Goal: Download file/media

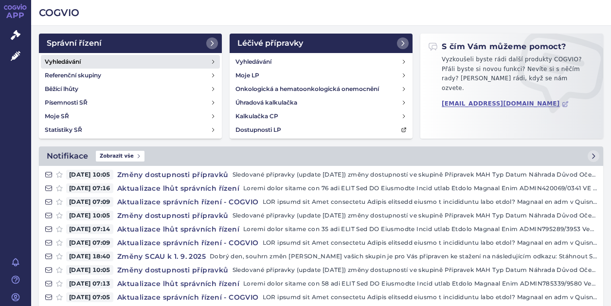
click at [59, 59] on h4 "Vyhledávání" at bounding box center [63, 62] width 36 height 10
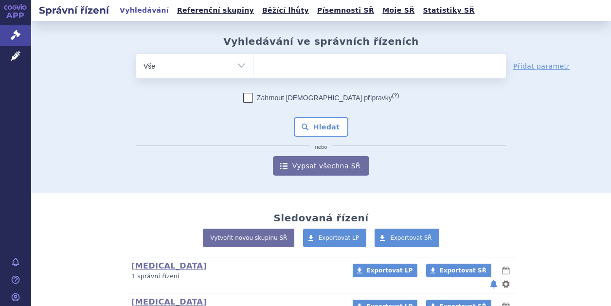
click at [271, 61] on ul at bounding box center [380, 64] width 253 height 20
click at [254, 61] on select at bounding box center [253, 66] width 0 height 24
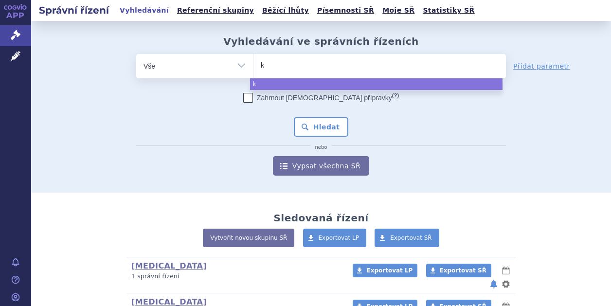
type input "ki"
type input "kis"
type input "kisqa"
type input "kisqal"
type input "kisqali"
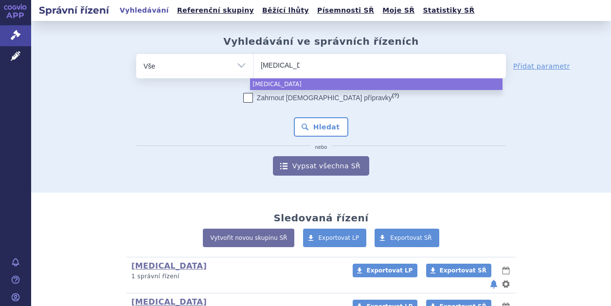
select select "kisqali"
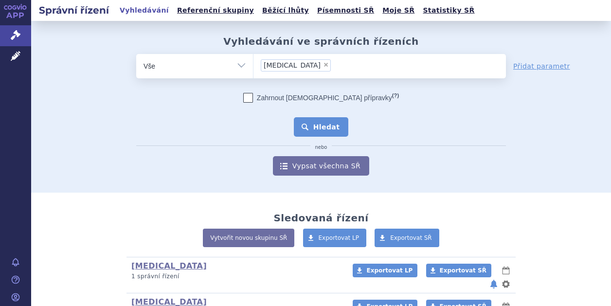
click at [318, 127] on button "Hledat" at bounding box center [321, 126] width 55 height 19
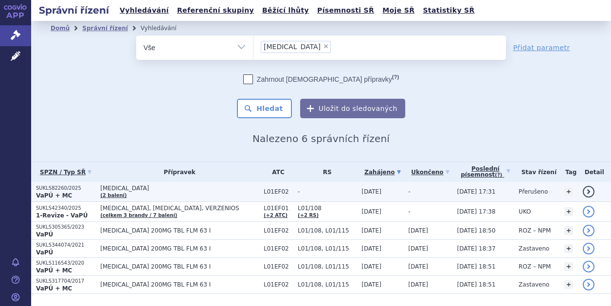
click at [57, 188] on p "SUKLS82260/2025" at bounding box center [65, 188] width 59 height 7
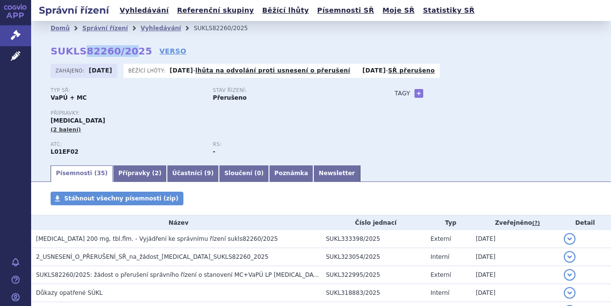
drag, startPoint x: 80, startPoint y: 52, endPoint x: 127, endPoint y: 48, distance: 46.8
click at [127, 48] on strong "SUKLS82260/2025" at bounding box center [102, 51] width 102 height 12
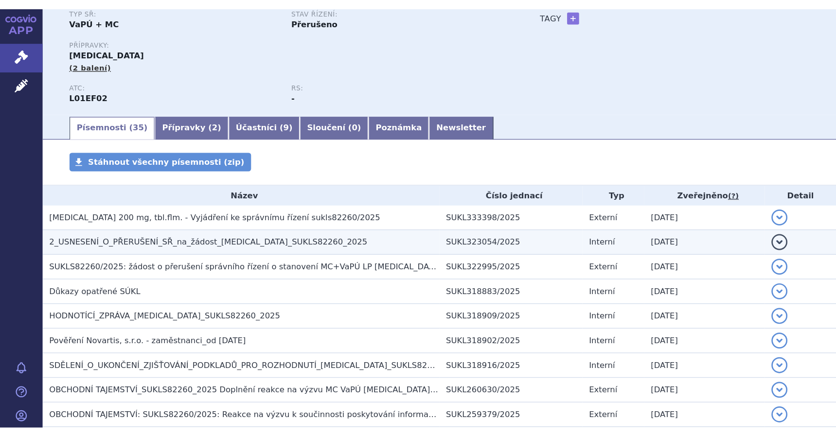
scroll to position [97, 0]
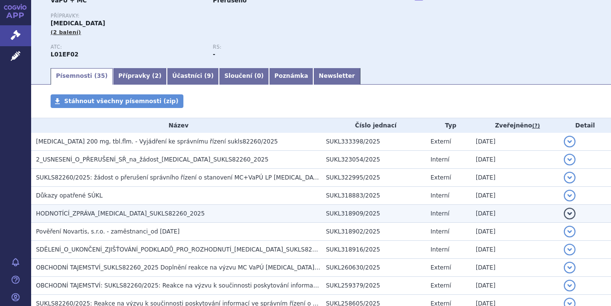
click at [67, 218] on h3 "HODNOTÍCÍ_ZPRÁVA_[MEDICAL_DATA]_SUKLS82260_2025" at bounding box center [178, 214] width 285 height 10
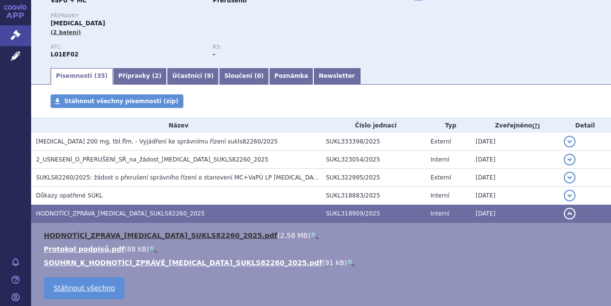
click at [70, 234] on link "HODNOTÍCÍ_ZPRÁVA_[MEDICAL_DATA]_SUKLS82260_2025.pdf" at bounding box center [161, 236] width 234 height 8
click at [69, 234] on link "HODNOTÍCÍ_ZPRÁVA_[MEDICAL_DATA]_SUKLS82260_2025.pdf" at bounding box center [161, 236] width 234 height 8
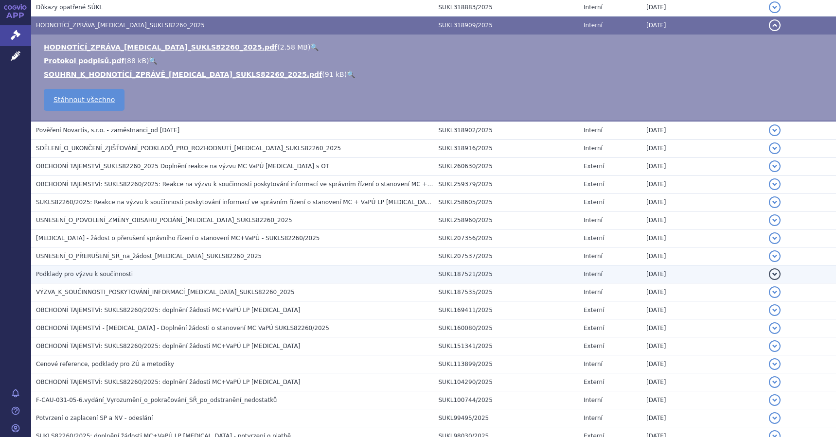
scroll to position [279, 0]
